Goal: Transaction & Acquisition: Purchase product/service

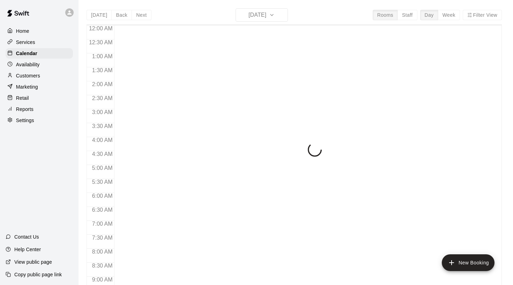
scroll to position [310, 0]
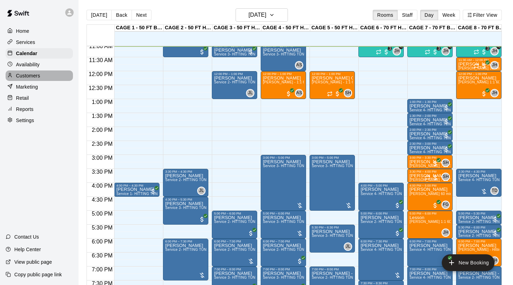
click at [32, 77] on p "Customers" at bounding box center [28, 75] width 24 height 7
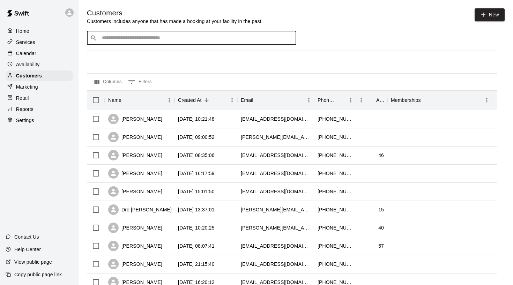
click at [119, 37] on input "Search customers by name or email" at bounding box center [196, 38] width 193 height 7
type input "*******"
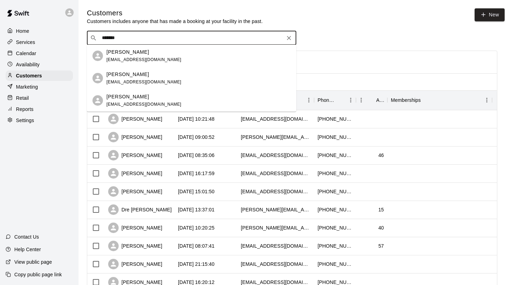
click at [124, 51] on p "Grant Sersig" at bounding box center [127, 51] width 43 height 7
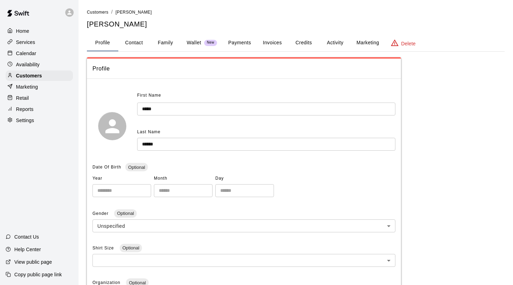
click at [277, 42] on button "Invoices" at bounding box center [271, 43] width 31 height 17
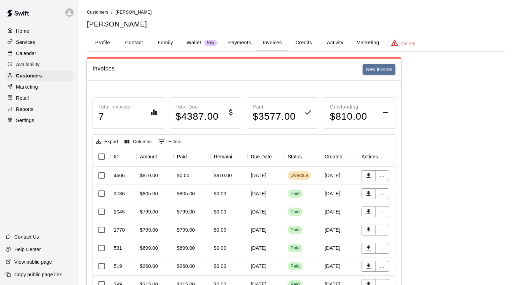
click at [224, 173] on div "$810.00" at bounding box center [223, 175] width 18 height 7
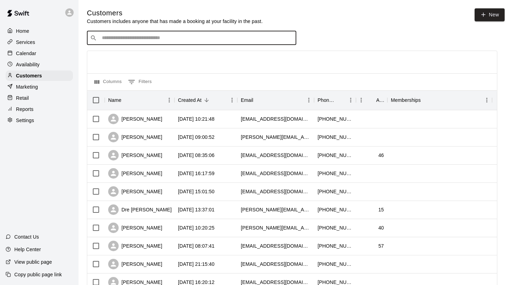
click at [179, 40] on input "Search customers by name or email" at bounding box center [196, 38] width 193 height 7
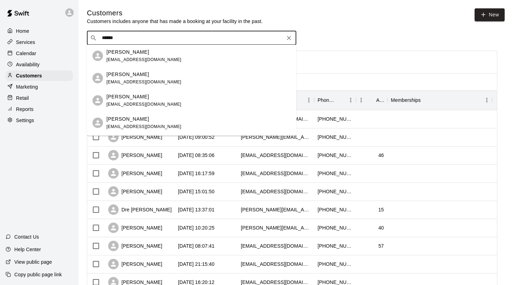
type input "*******"
click at [123, 55] on p "Grant Sersig" at bounding box center [127, 51] width 43 height 7
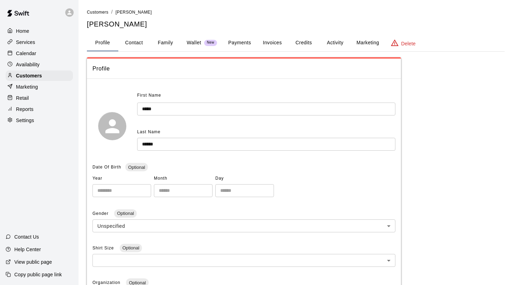
click at [336, 42] on button "Activity" at bounding box center [334, 43] width 31 height 17
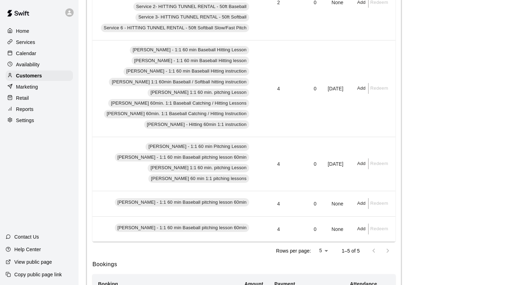
scroll to position [0, 253]
click at [361, 164] on button "Add" at bounding box center [361, 163] width 14 height 11
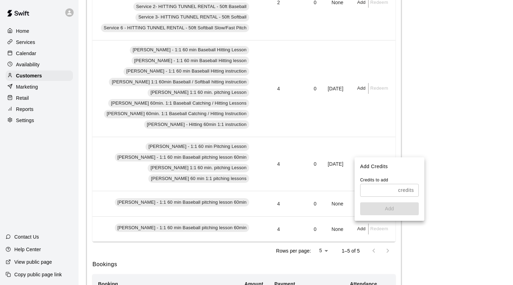
click at [376, 190] on input "text" at bounding box center [377, 190] width 35 height 13
type input "*"
click at [388, 207] on button "Add" at bounding box center [389, 208] width 59 height 13
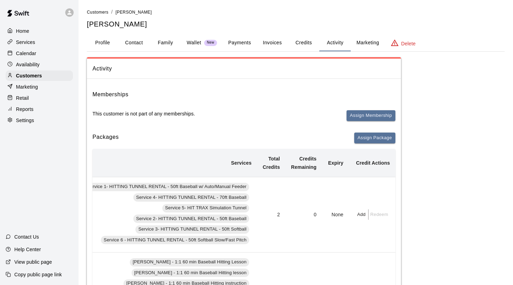
scroll to position [0, 0]
click at [31, 53] on p "Calendar" at bounding box center [26, 53] width 20 height 7
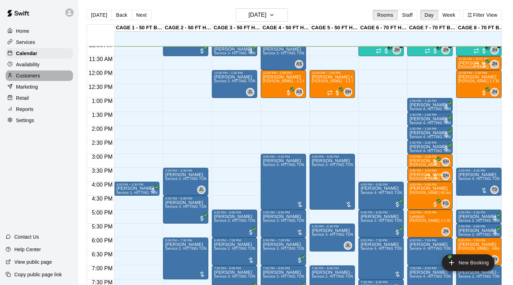
click at [38, 75] on p "Customers" at bounding box center [28, 75] width 24 height 7
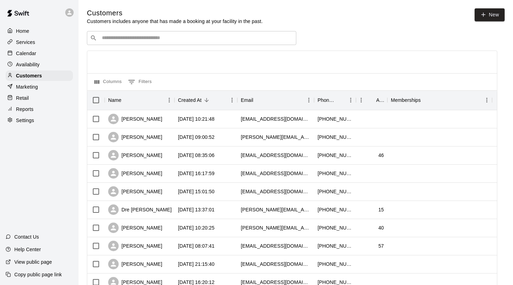
click at [132, 41] on input "Search customers by name or email" at bounding box center [196, 38] width 193 height 7
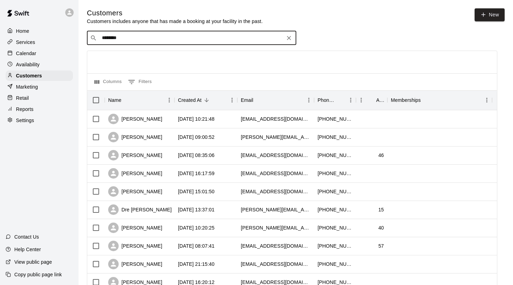
type input "********"
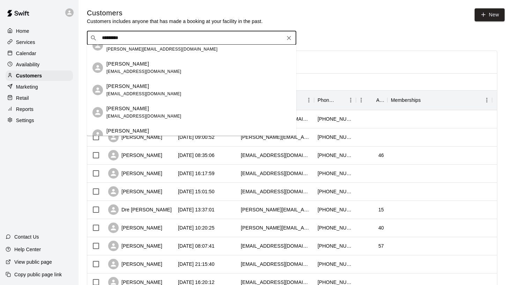
scroll to position [142, 0]
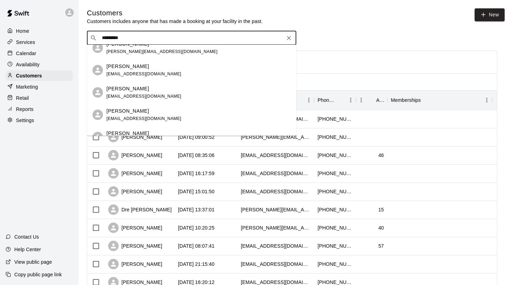
click at [140, 71] on div "Michael Anderson cody83anderson@hotmail.com" at bounding box center [143, 70] width 75 height 15
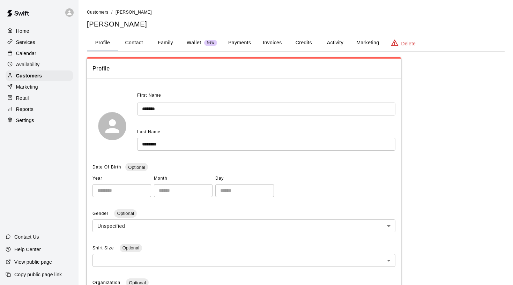
scroll to position [-1, 0]
click at [277, 45] on button "Invoices" at bounding box center [271, 43] width 31 height 17
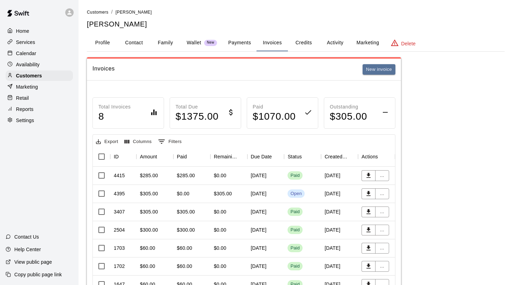
scroll to position [0, 0]
click at [267, 191] on div "October 27, 2025" at bounding box center [265, 194] width 37 height 18
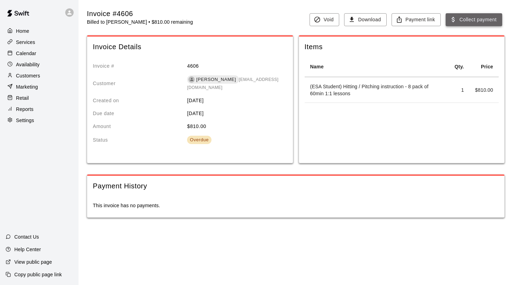
click at [476, 20] on button "Collect payment" at bounding box center [473, 19] width 57 height 13
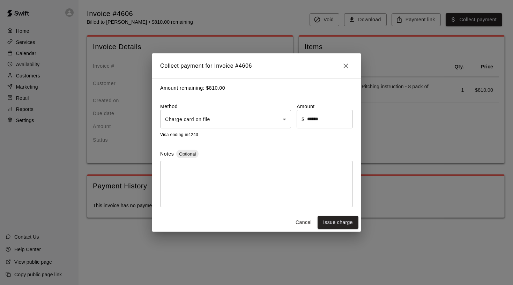
click at [236, 114] on body "Home Services Calendar Availability Customers Marketing Retail Reports Settings…" at bounding box center [256, 116] width 513 height 232
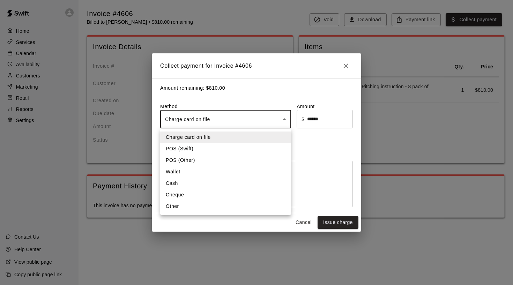
click at [198, 203] on li "Other" at bounding box center [225, 207] width 131 height 12
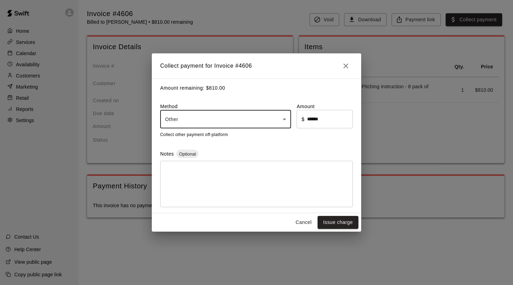
type input "*****"
click at [214, 159] on div "Notes Optional * ​" at bounding box center [256, 179] width 193 height 58
click at [213, 165] on div "* ​" at bounding box center [256, 184] width 193 height 46
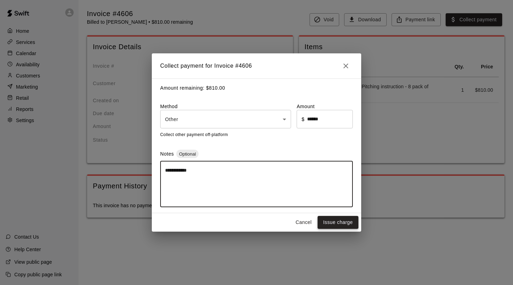
type textarea "**********"
click at [340, 221] on button "Issue charge" at bounding box center [337, 222] width 41 height 13
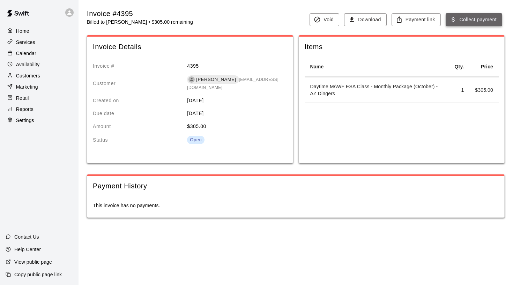
click at [465, 22] on button "Collect payment" at bounding box center [473, 19] width 57 height 13
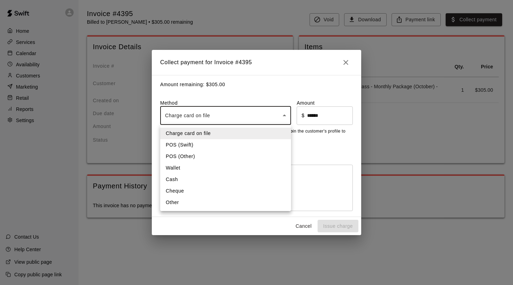
click at [251, 113] on body "Home Services Calendar Availability Customers Marketing Retail Reports Settings…" at bounding box center [256, 116] width 513 height 232
click at [214, 203] on li "Other" at bounding box center [225, 203] width 131 height 12
type input "*****"
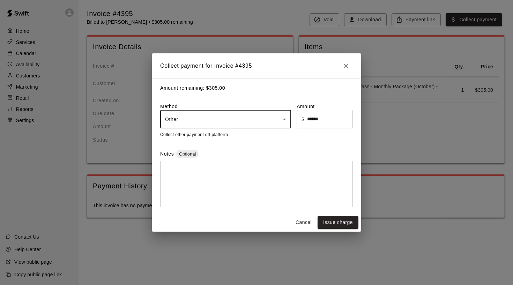
click at [216, 178] on textarea at bounding box center [256, 184] width 183 height 35
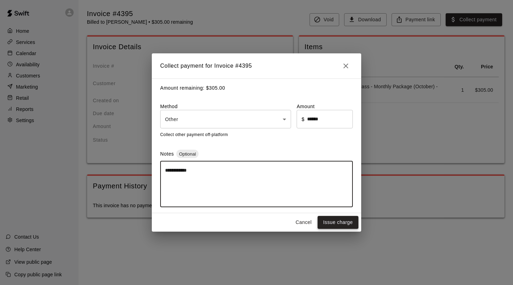
type textarea "**********"
click at [345, 220] on button "Issue charge" at bounding box center [337, 222] width 41 height 13
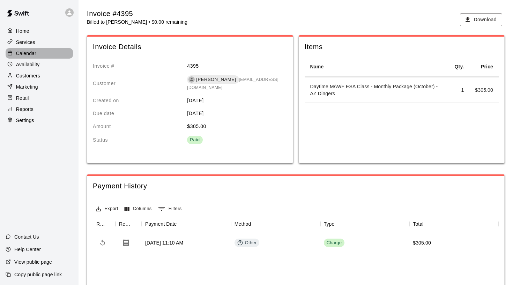
click at [26, 53] on p "Calendar" at bounding box center [26, 53] width 20 height 7
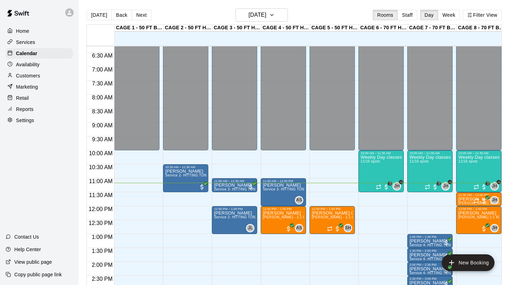
scroll to position [175, 0]
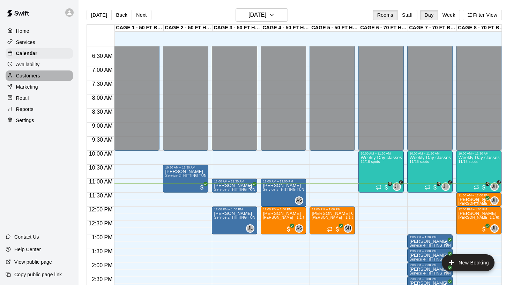
click at [28, 79] on div "Customers" at bounding box center [39, 75] width 67 height 10
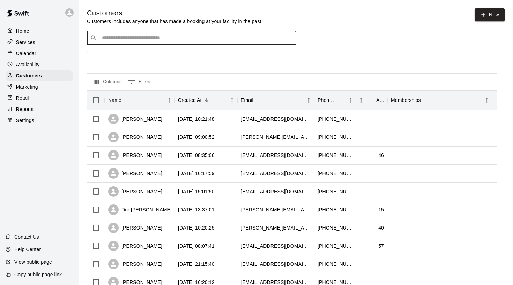
click at [118, 37] on input "Search customers by name or email" at bounding box center [196, 38] width 193 height 7
type input "*****"
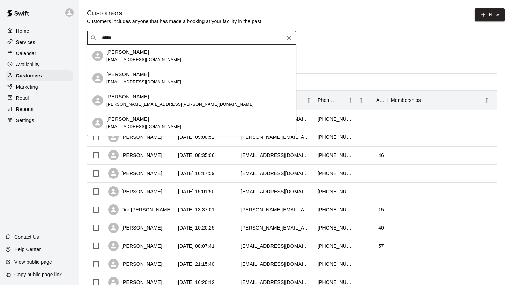
click at [155, 75] on div "Declan Roche nroche04@gmail.com" at bounding box center [198, 78] width 184 height 15
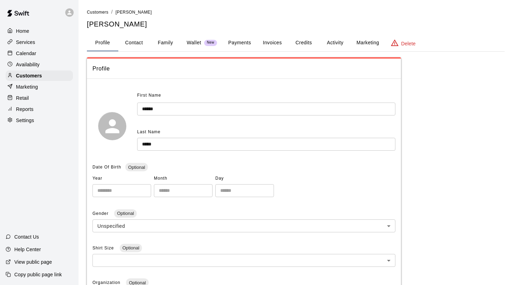
click at [273, 44] on button "Invoices" at bounding box center [271, 43] width 31 height 17
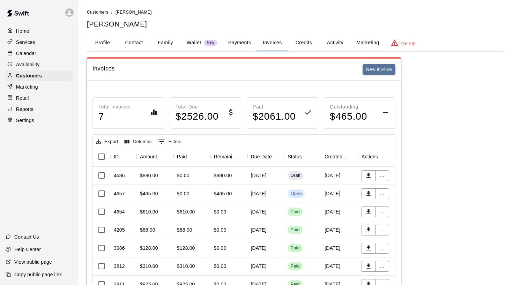
click at [26, 52] on p "Calendar" at bounding box center [26, 53] width 20 height 7
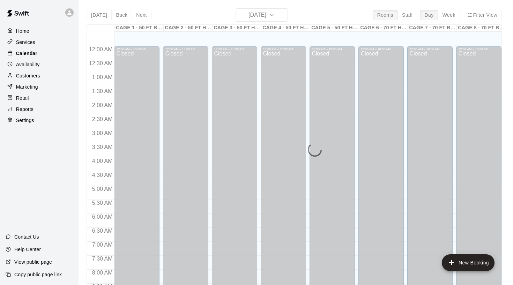
scroll to position [312, 0]
